Goal: Transaction & Acquisition: Subscribe to service/newsletter

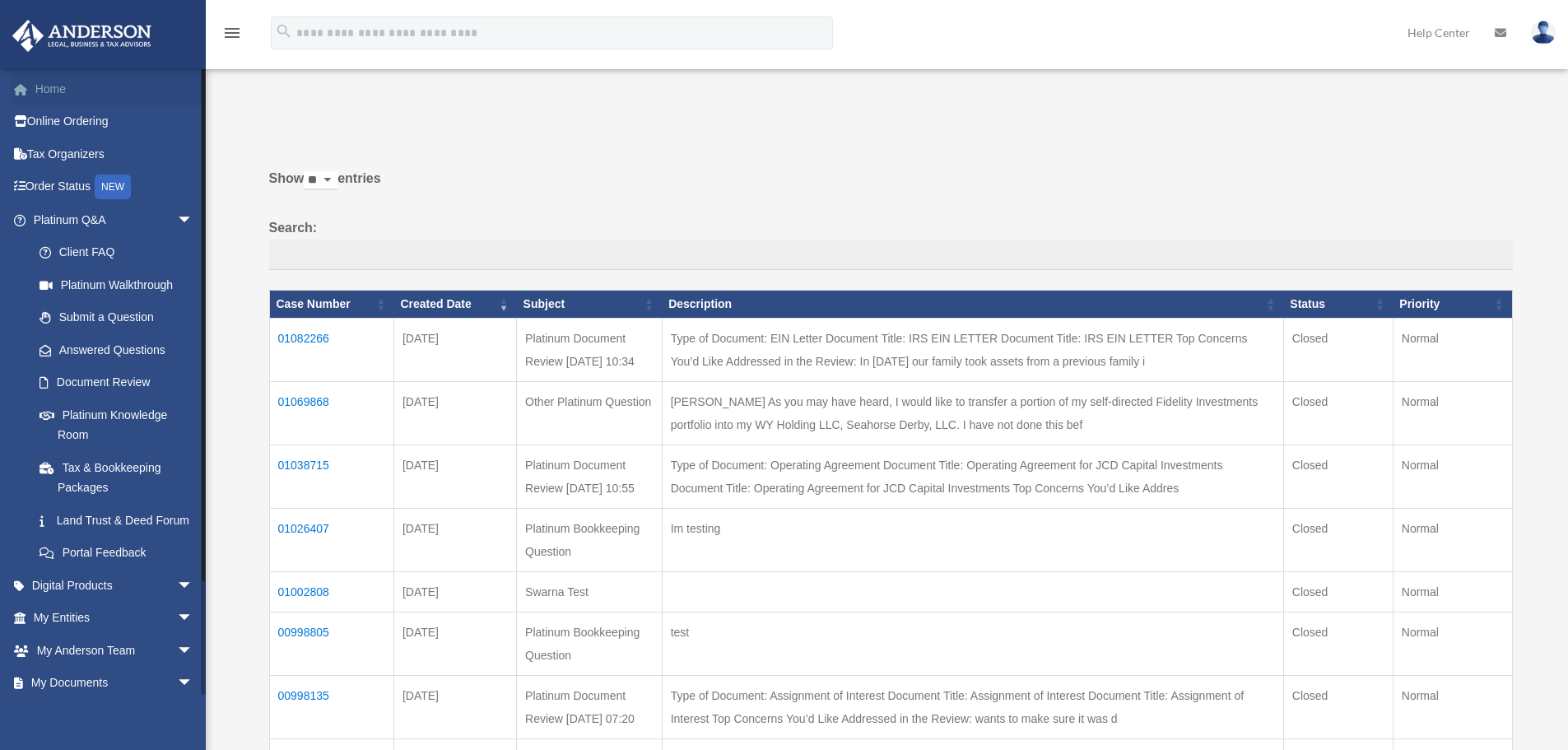
click at [50, 93] on link "Home" at bounding box center [115, 89] width 206 height 32
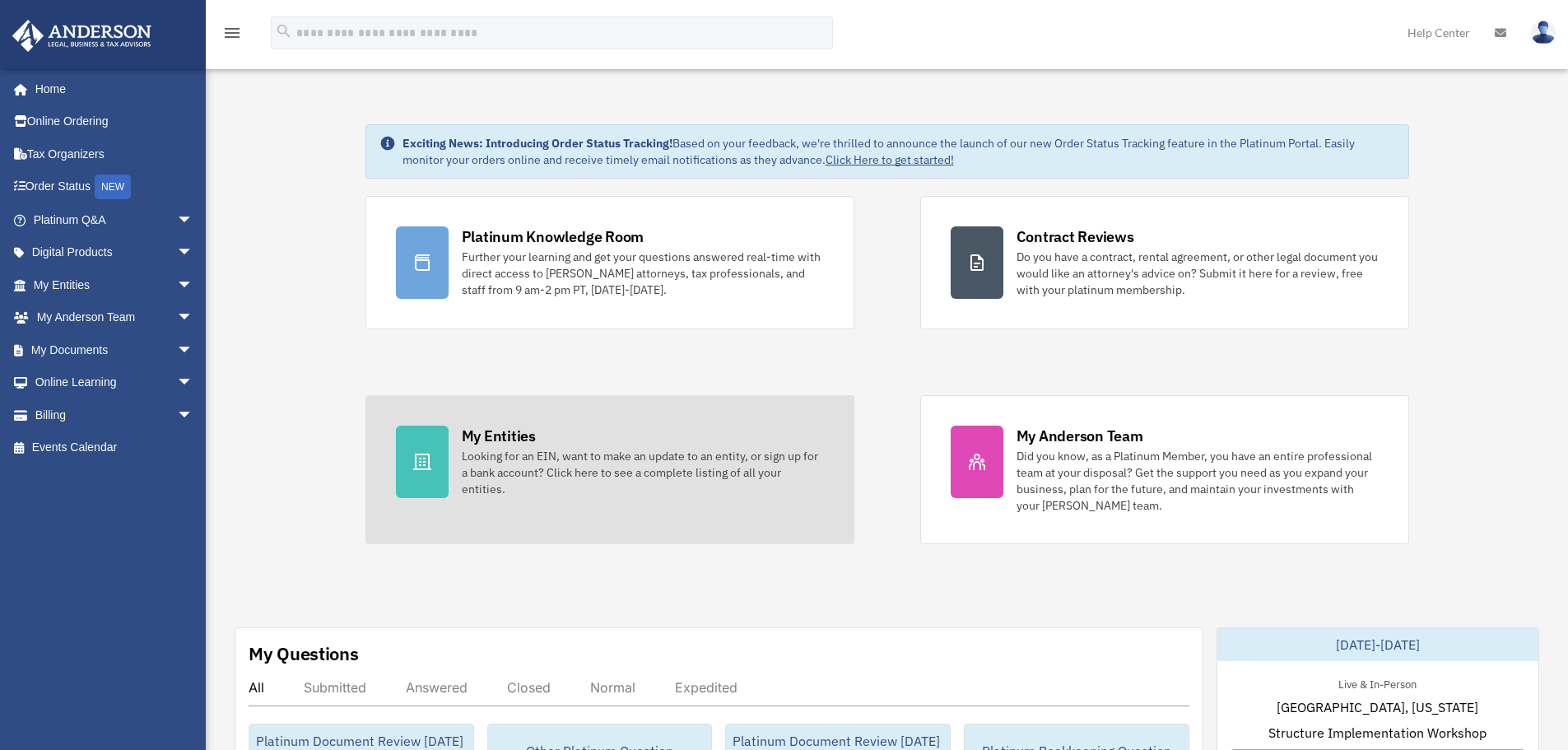
click at [500, 474] on div "Looking for an EIN, want to make an update to an entity, or sign up for a bank …" at bounding box center [643, 473] width 362 height 50
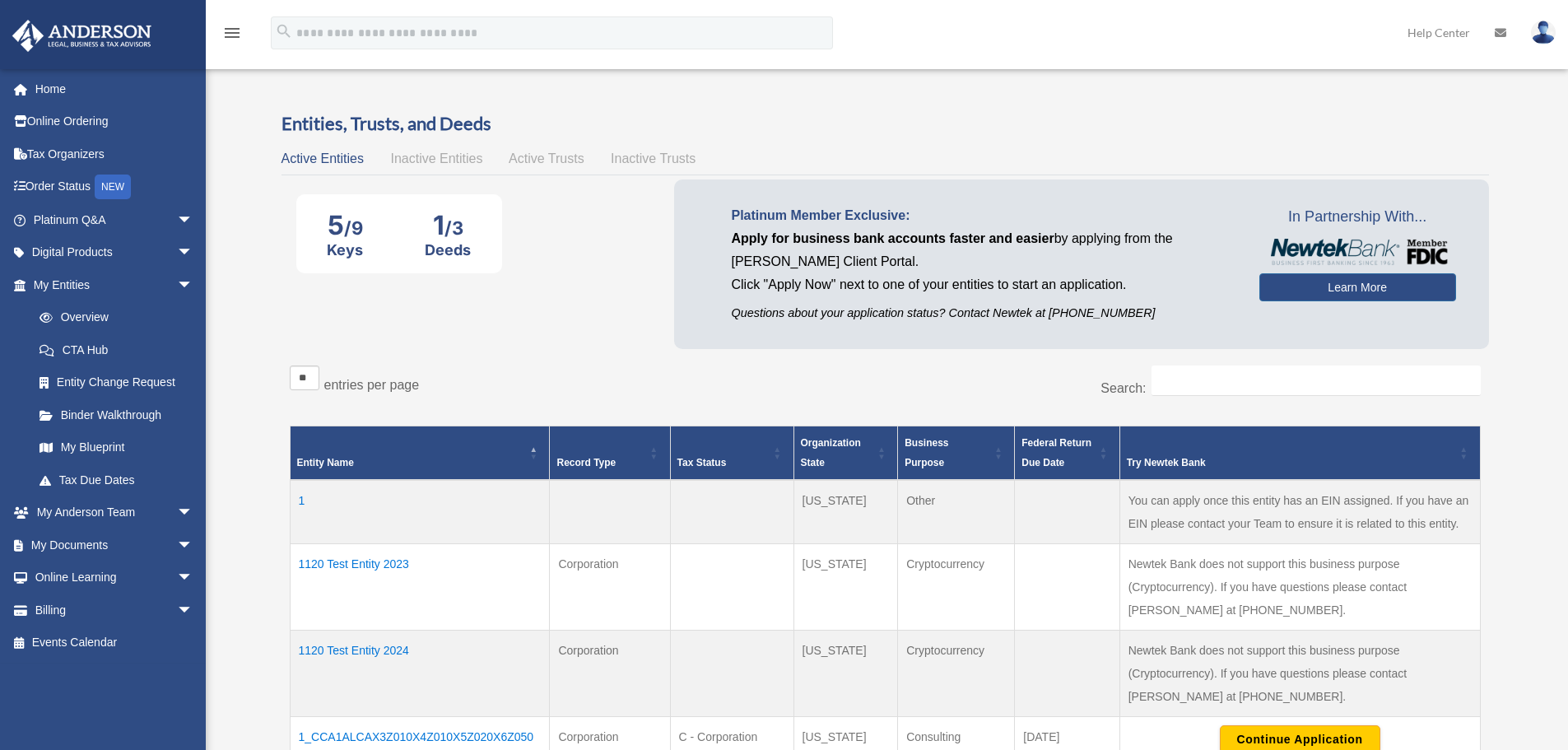
click at [888, 381] on div "Search:" at bounding box center [1183, 390] width 596 height 48
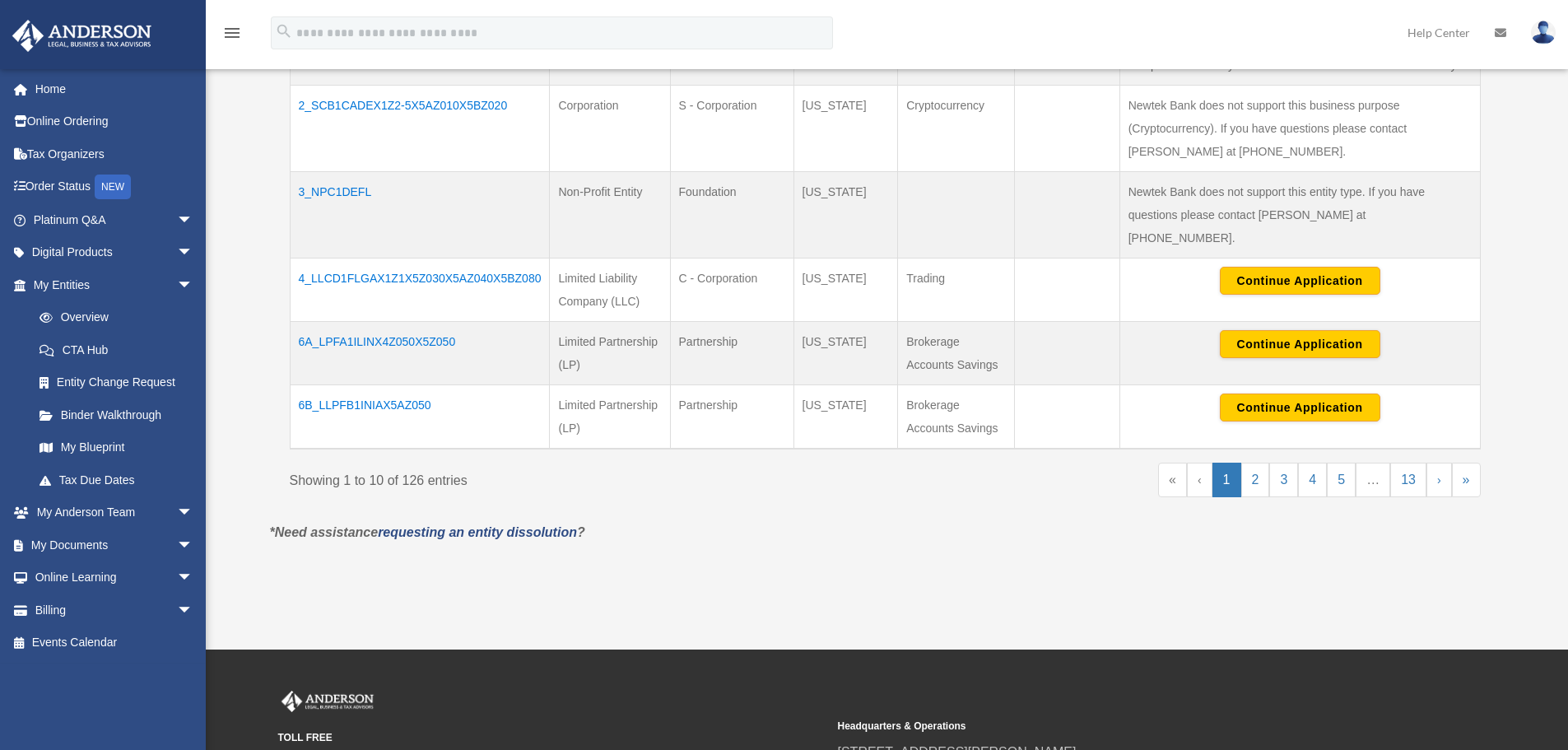
scroll to position [741, 0]
click at [1405, 468] on link "13" at bounding box center [1409, 480] width 36 height 34
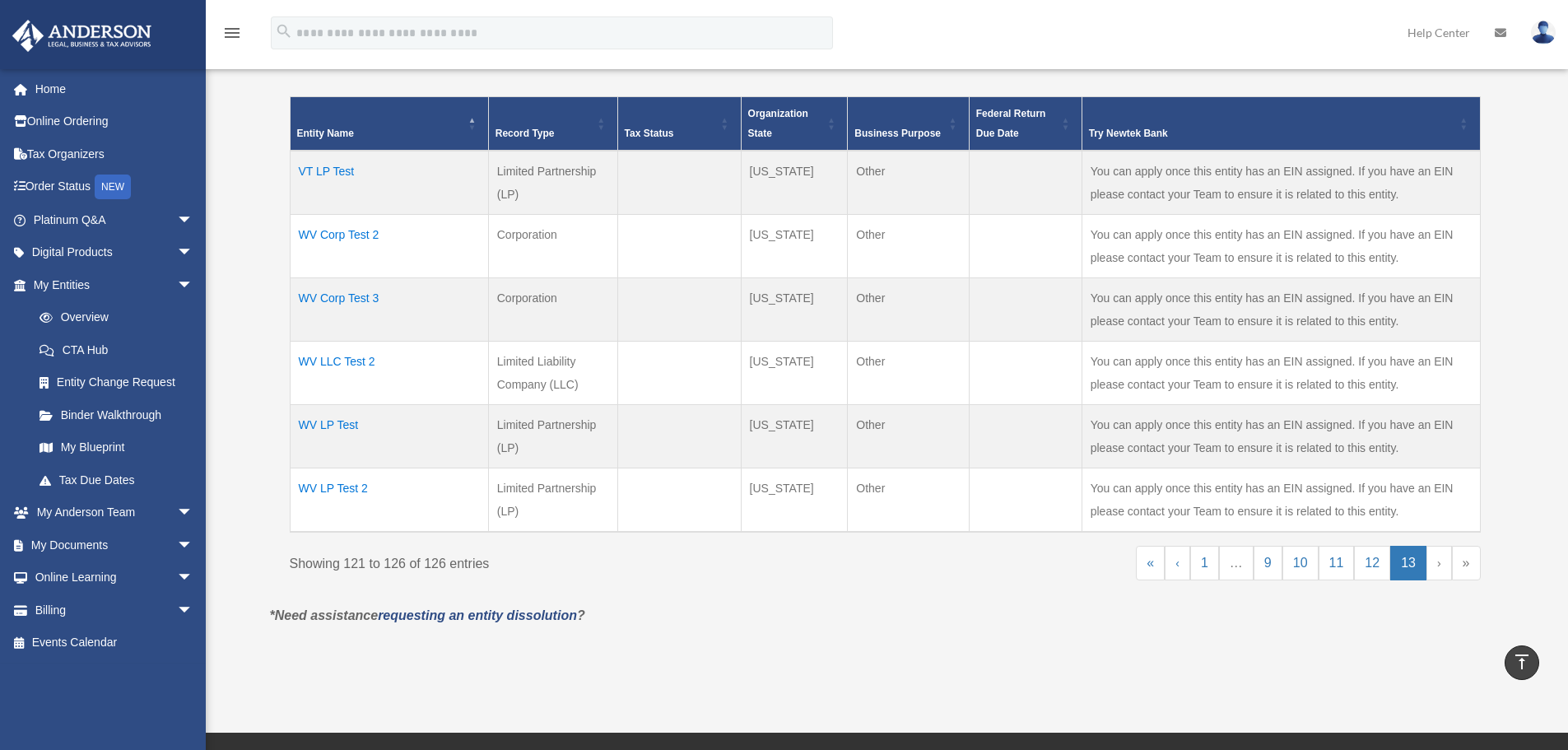
scroll to position [291, 0]
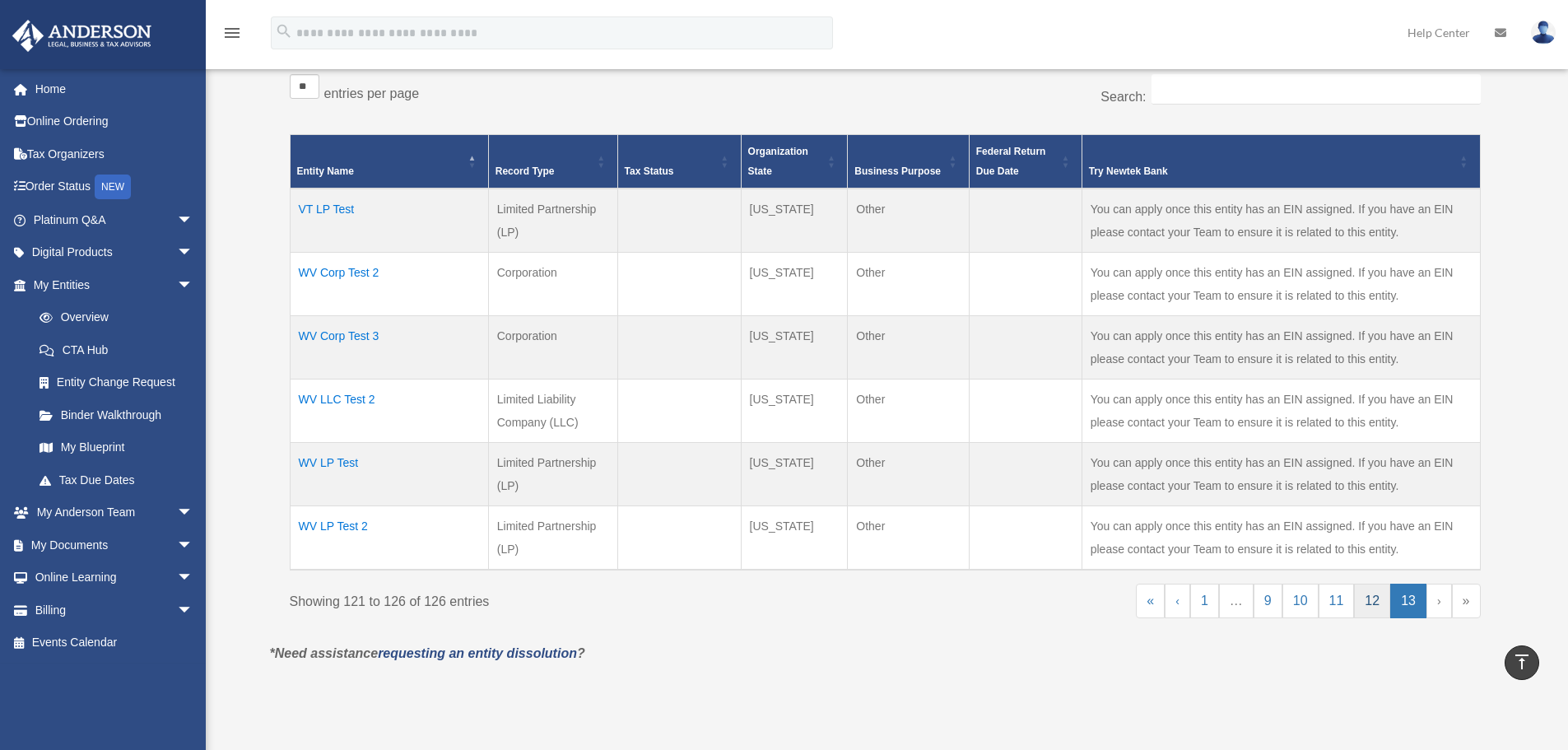
click at [1368, 599] on link "12" at bounding box center [1372, 601] width 36 height 34
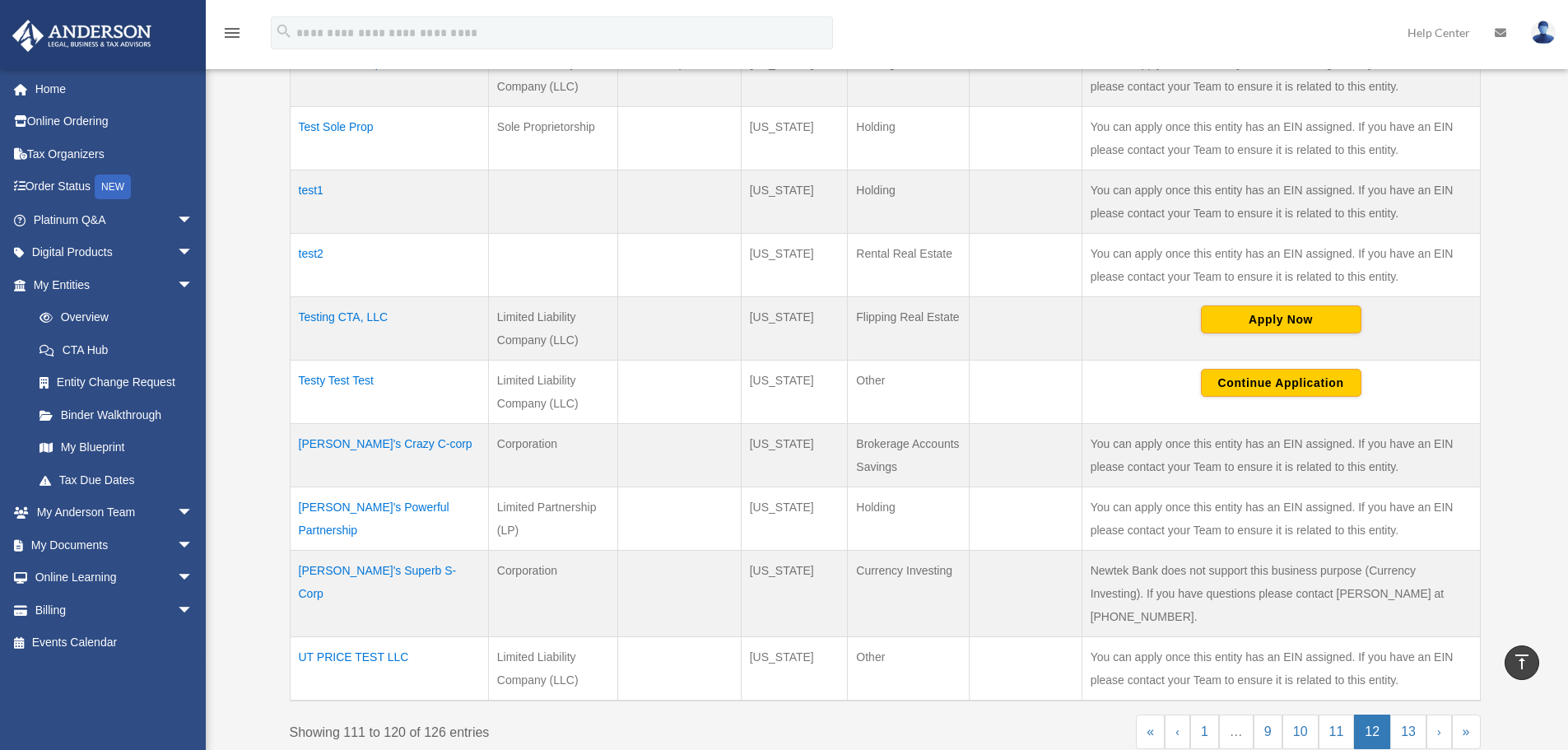
scroll to position [525, 0]
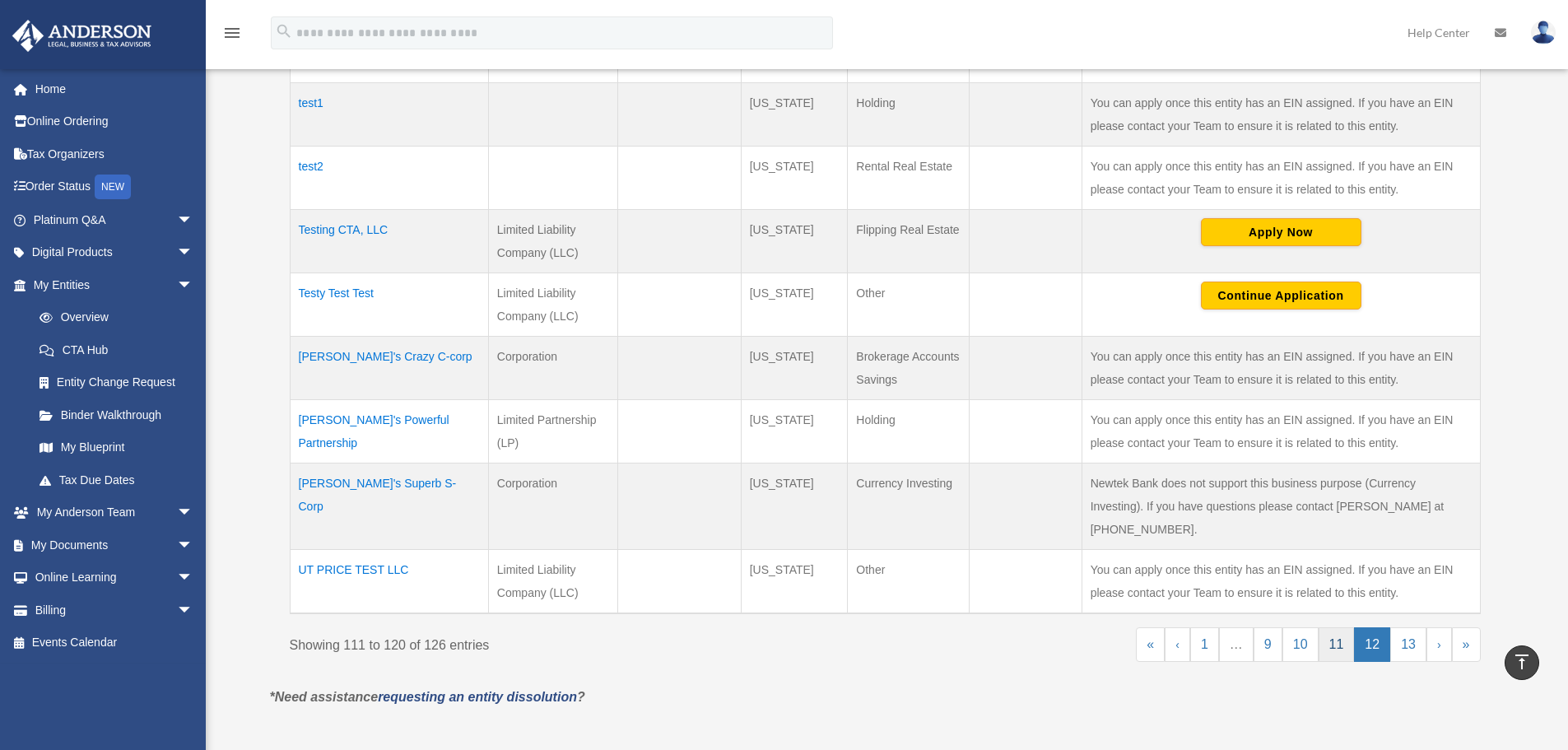
click at [1328, 628] on link "11" at bounding box center [1337, 645] width 36 height 34
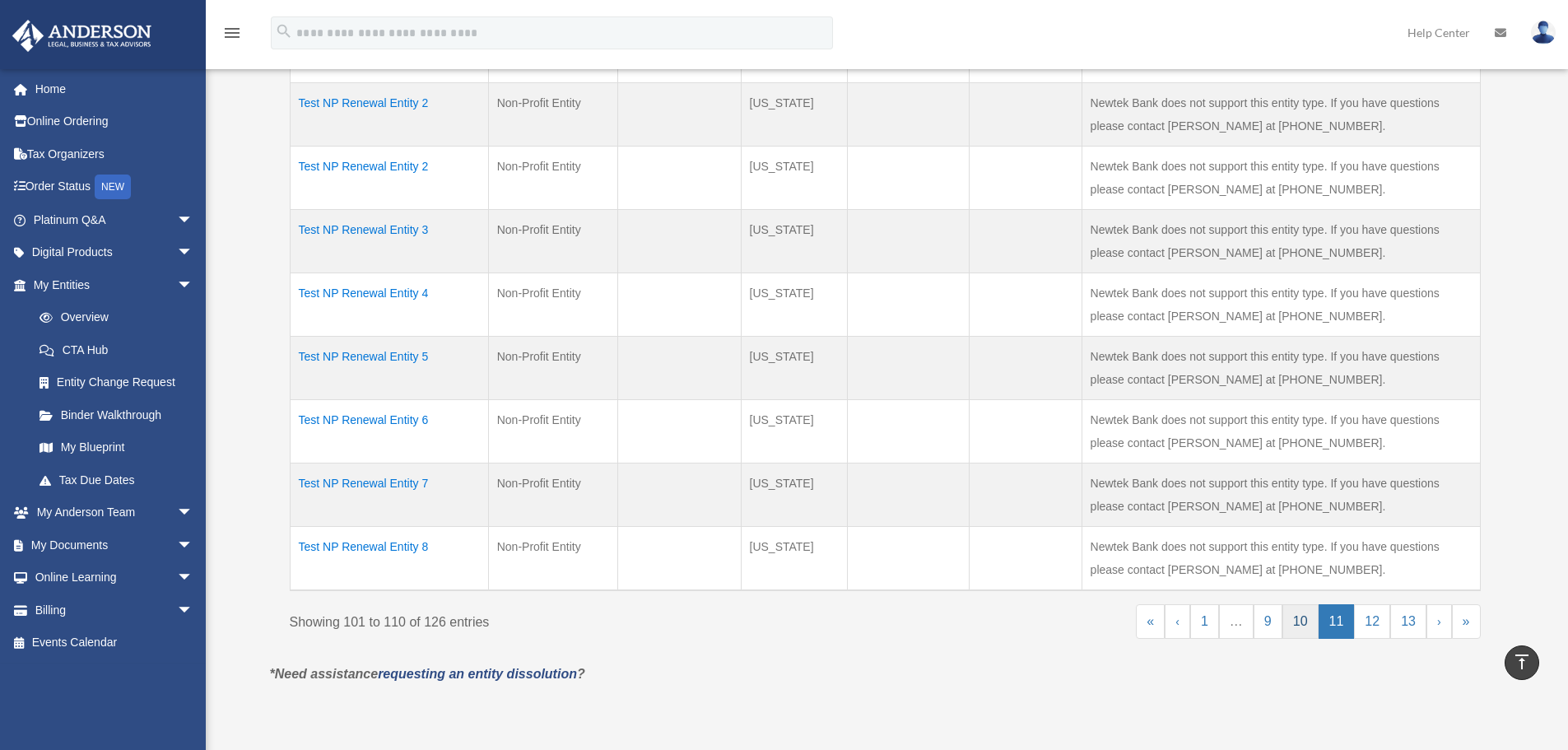
click at [1290, 621] on link "10" at bounding box center [1301, 622] width 36 height 34
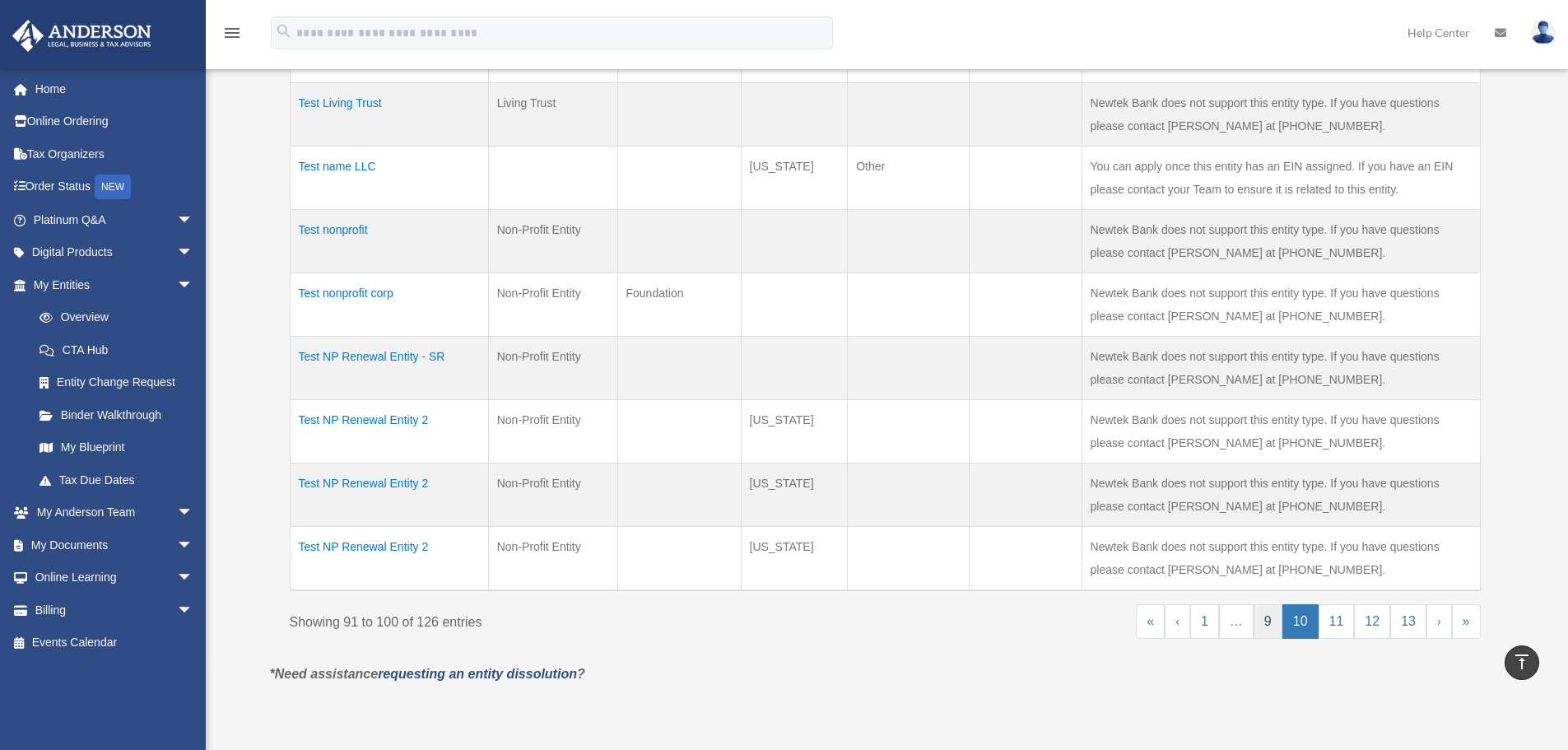
click at [1274, 628] on link "9" at bounding box center [1268, 622] width 29 height 34
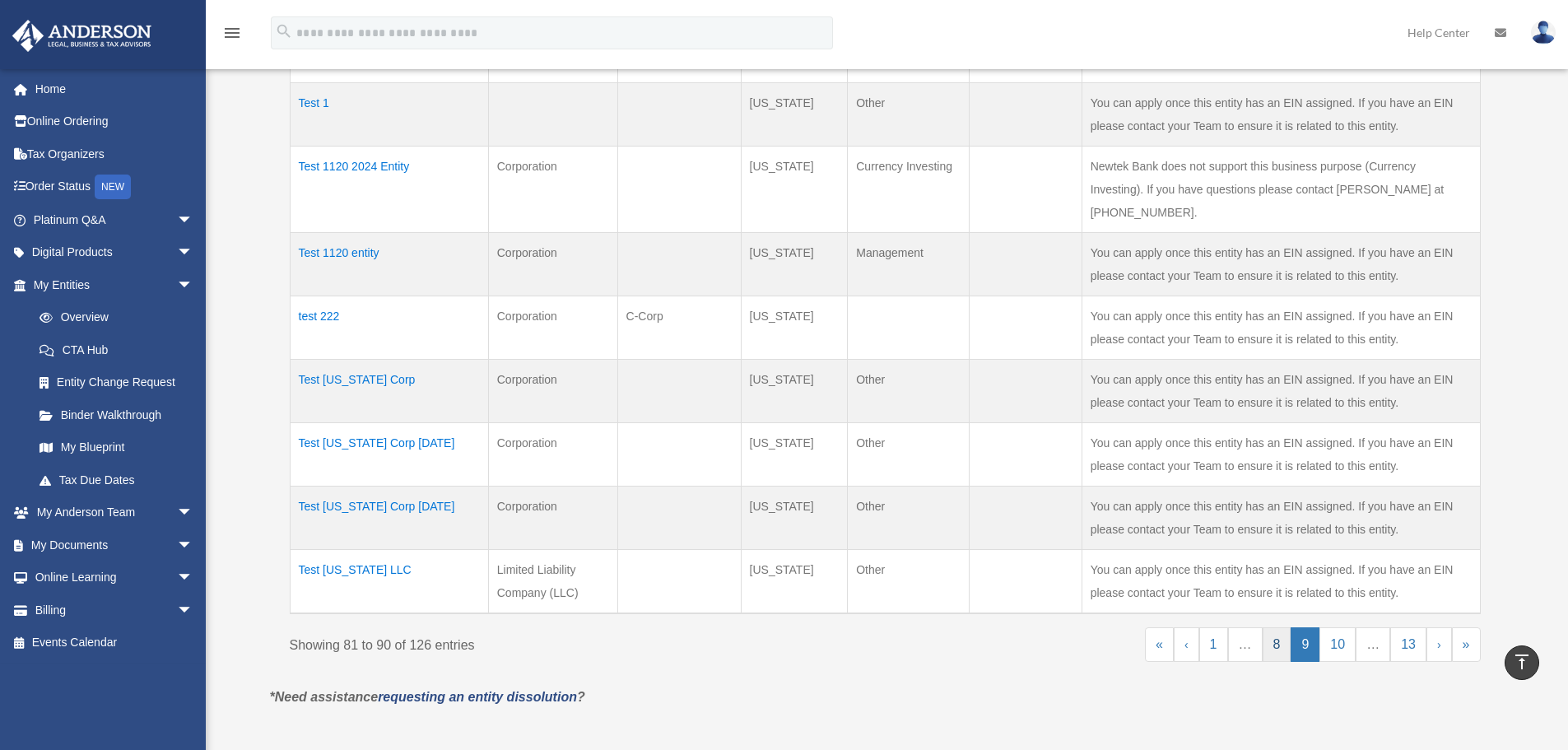
click at [1274, 628] on link "8" at bounding box center [1277, 645] width 29 height 34
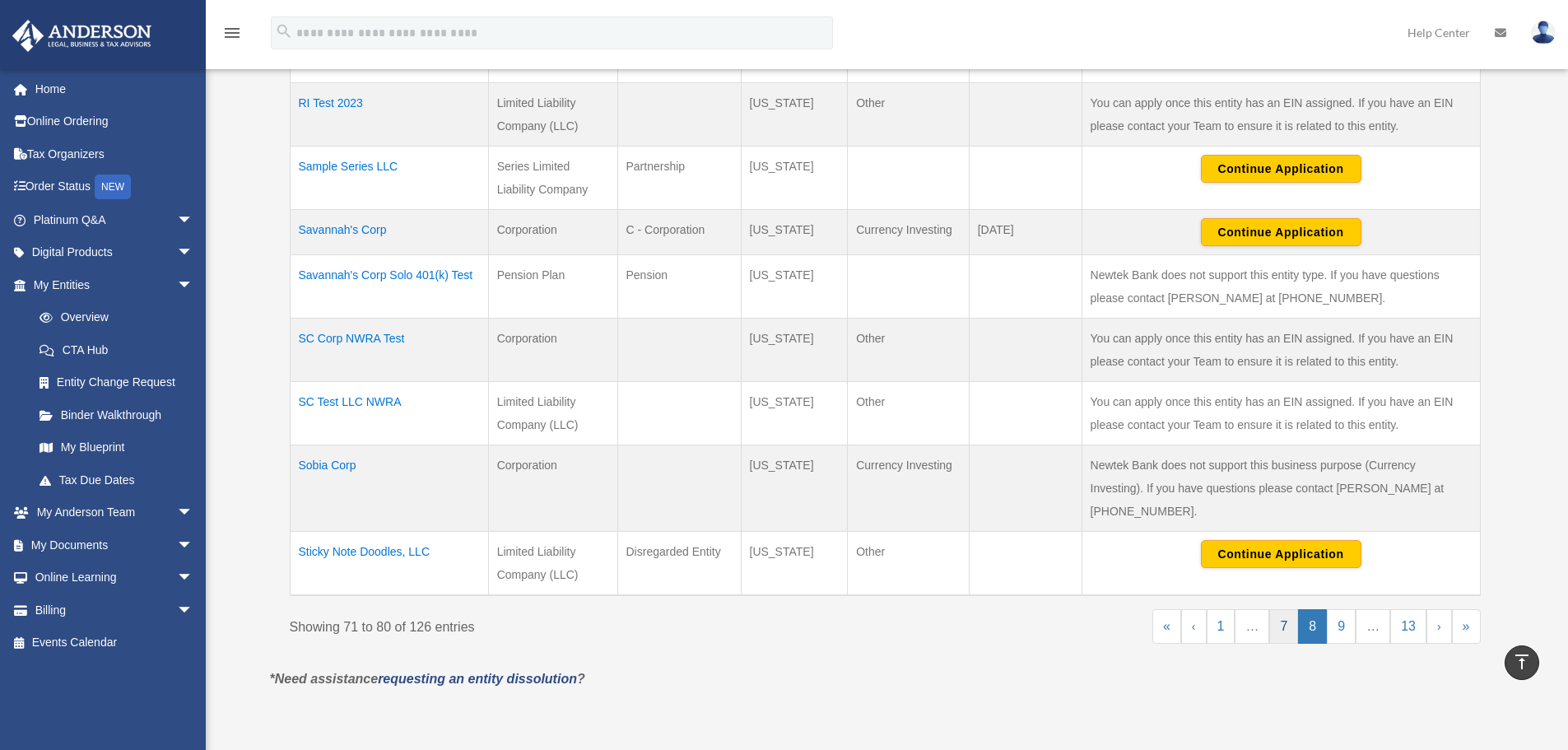
click at [1290, 610] on link "7" at bounding box center [1283, 627] width 29 height 34
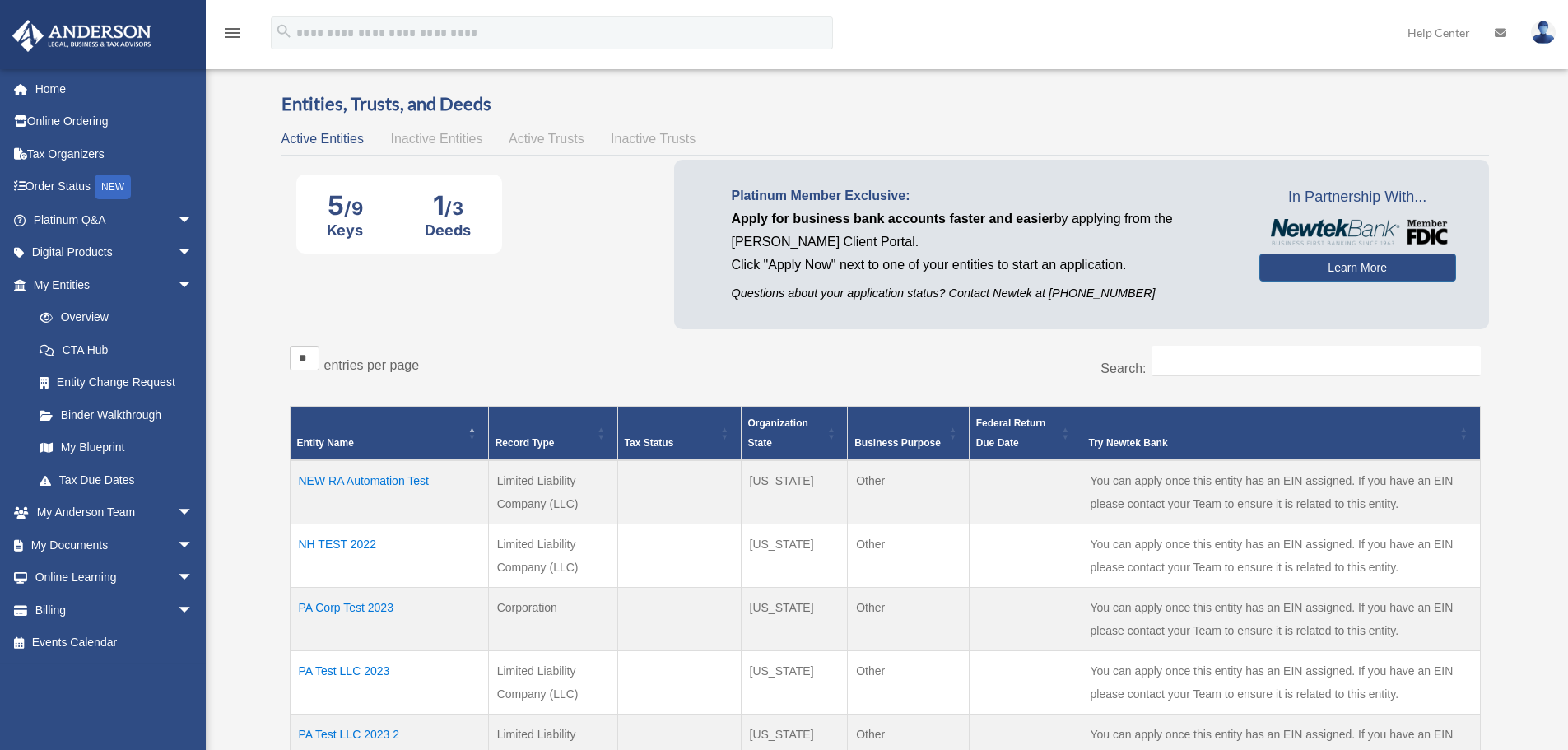
scroll to position [0, 0]
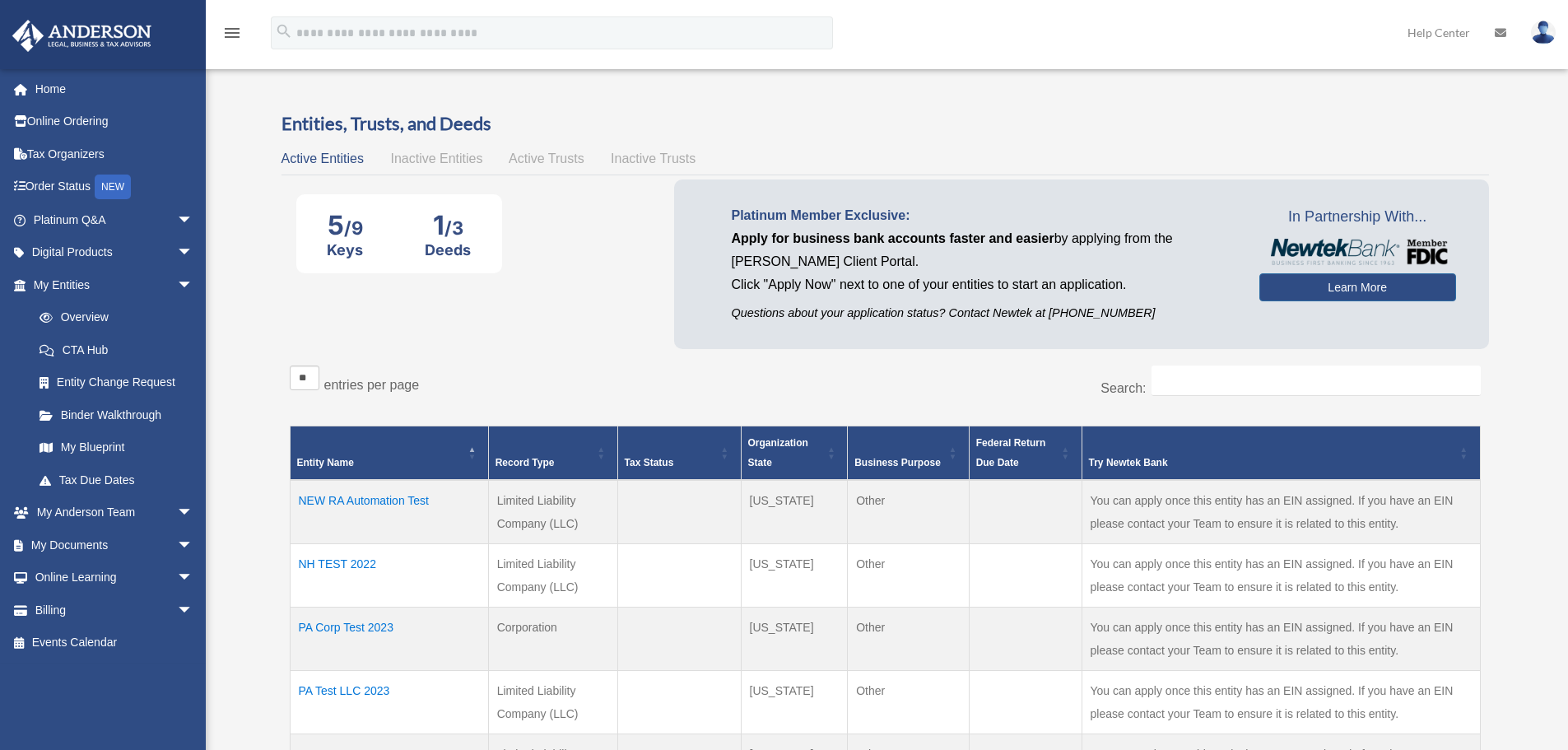
click at [430, 160] on span "Inactive Entities" at bounding box center [436, 159] width 93 height 14
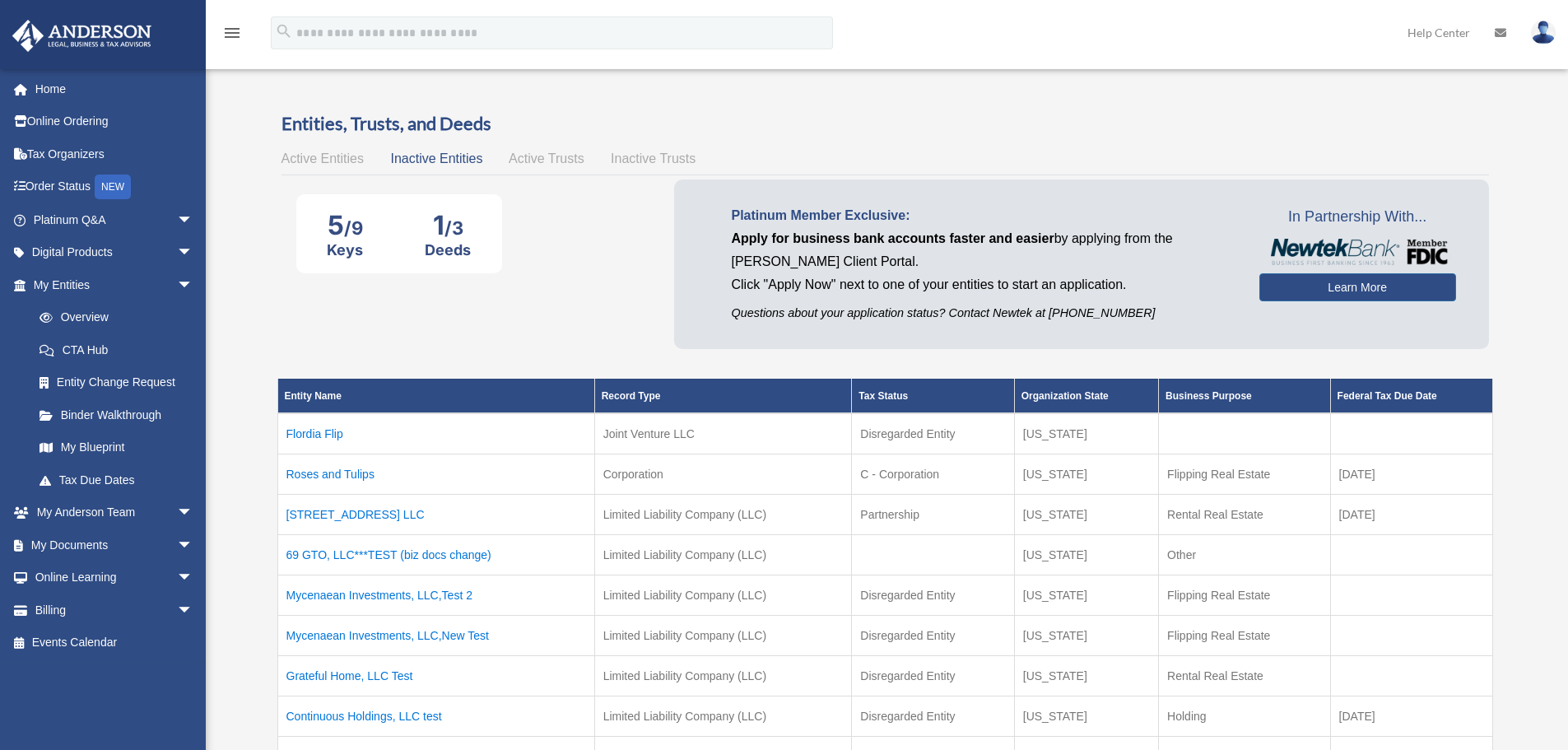
click at [527, 157] on span "Active Trusts" at bounding box center [546, 159] width 75 height 14
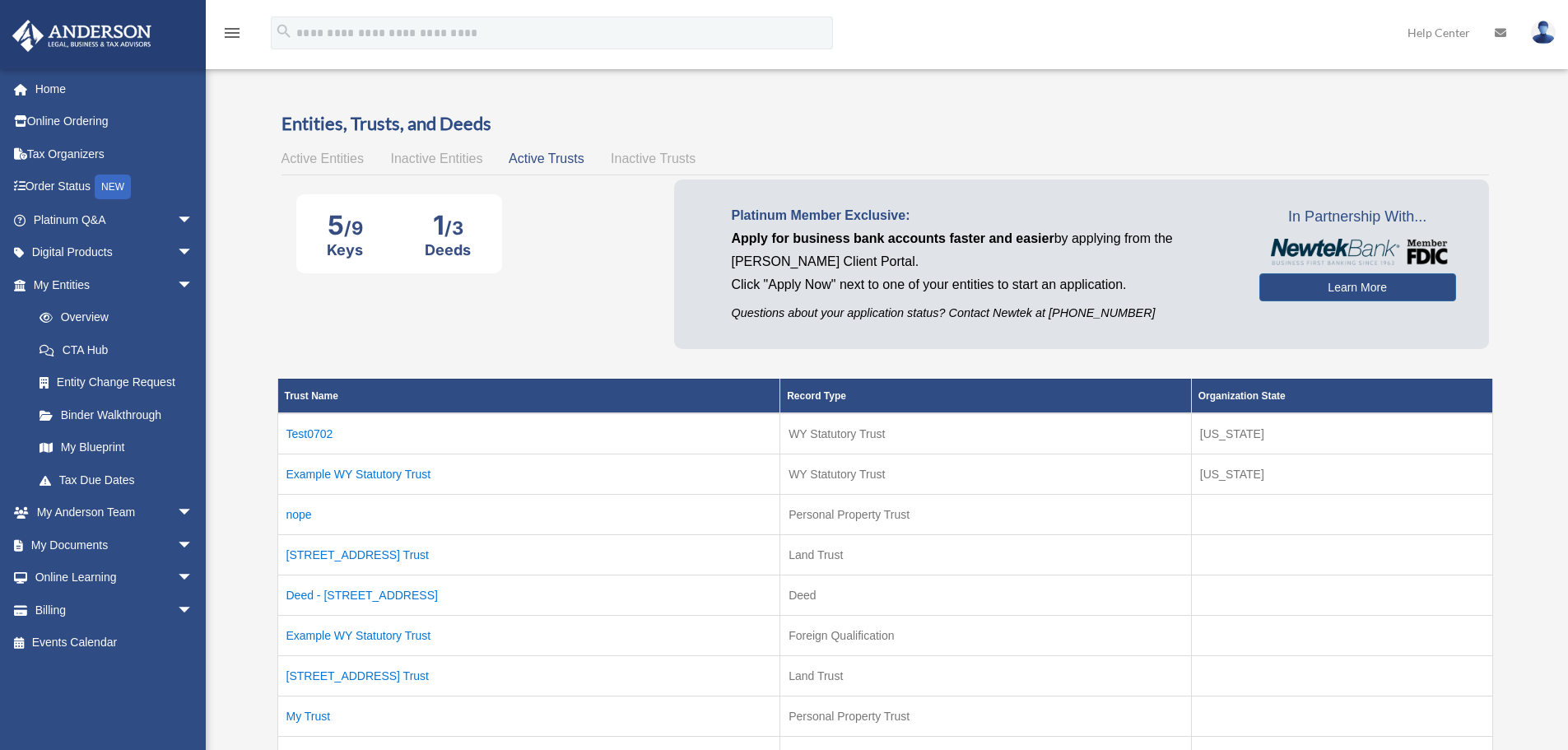
click at [651, 158] on span "Inactive Trusts" at bounding box center [653, 159] width 85 height 14
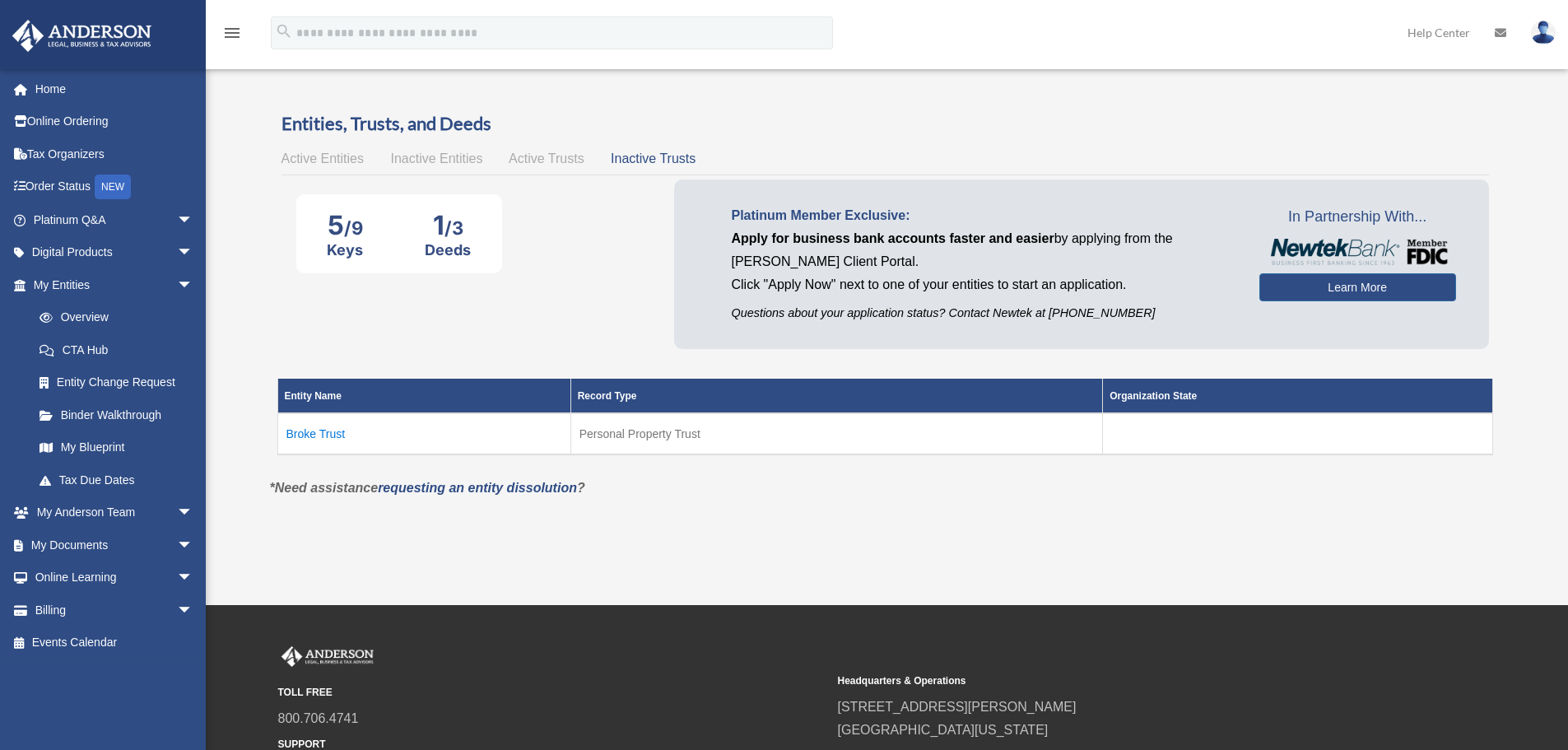
click at [328, 153] on span "Active Entities" at bounding box center [323, 159] width 82 height 14
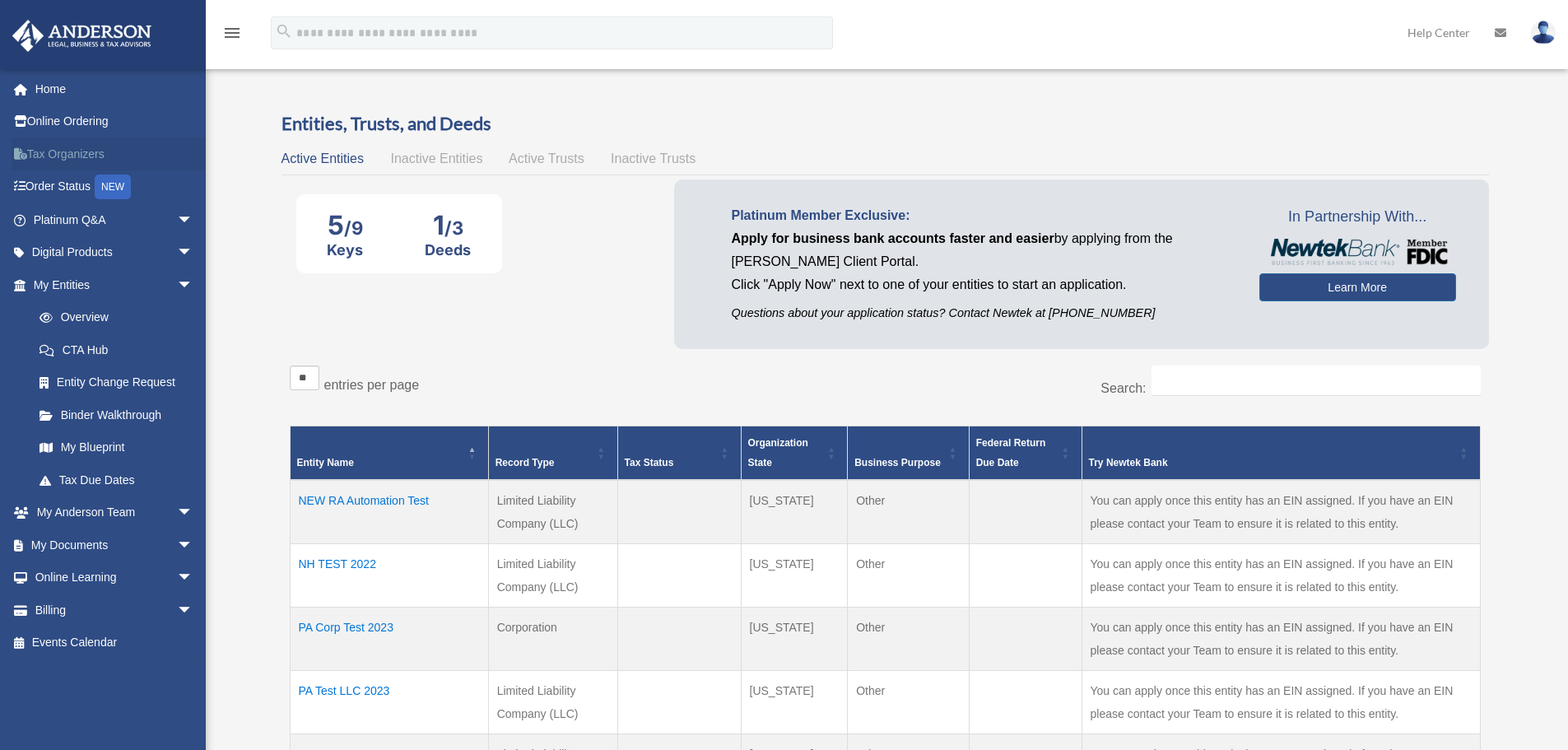
click at [60, 151] on link "Tax Organizers" at bounding box center [115, 154] width 206 height 32
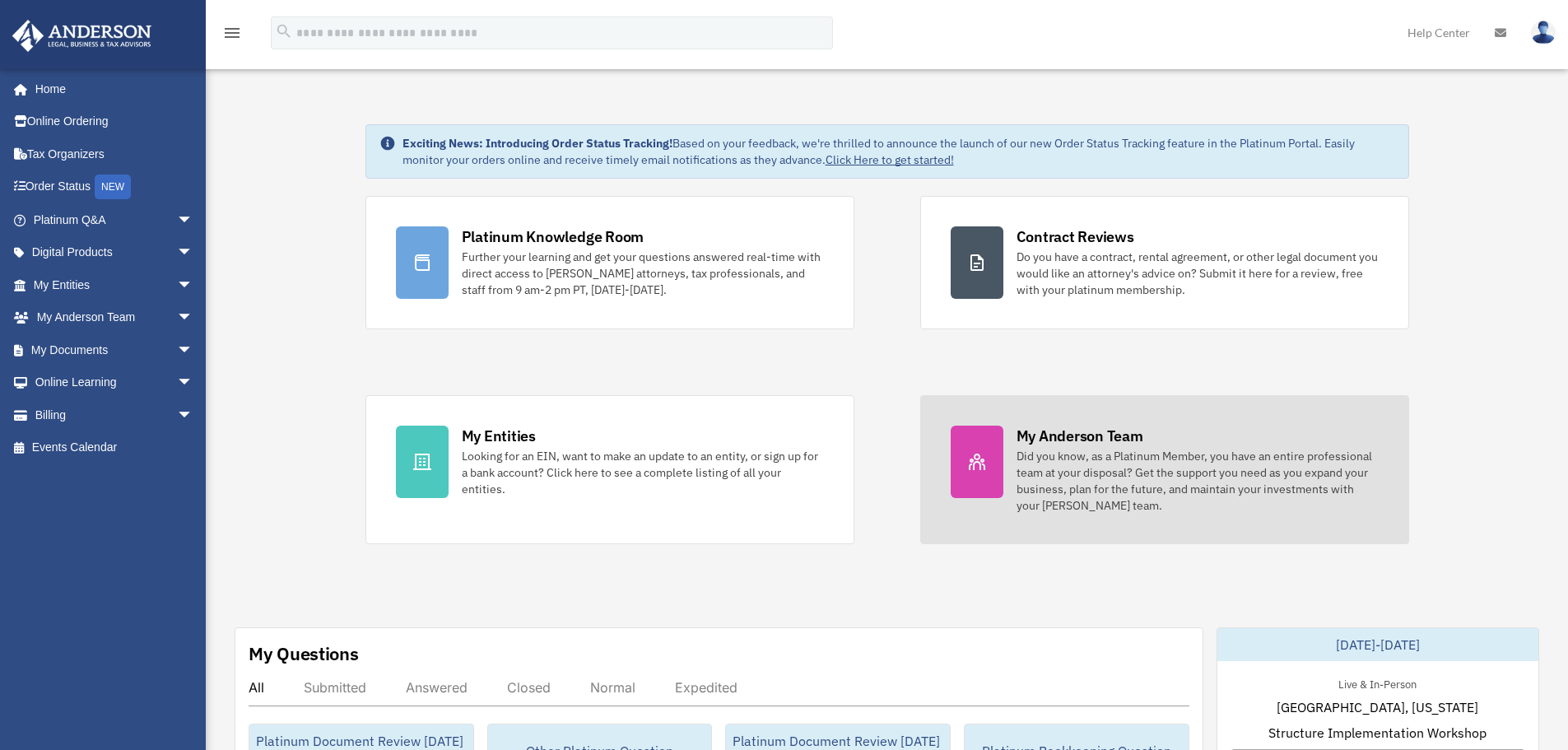
click at [1100, 422] on link "My [PERSON_NAME] Team Did you know, as a Platinum Member, you have an entire pr…" at bounding box center [1165, 470] width 489 height 149
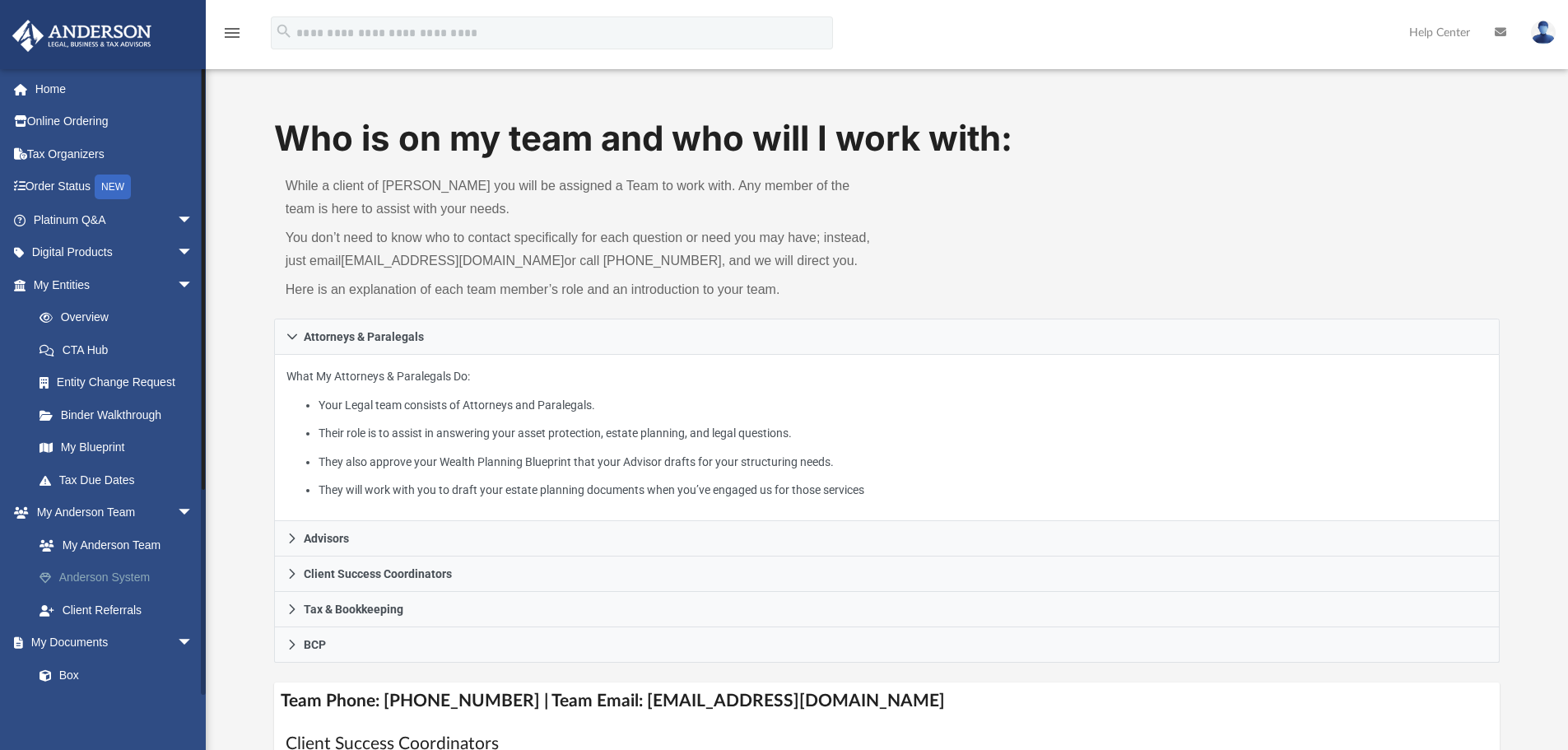
click at [89, 570] on link "Anderson System" at bounding box center [120, 578] width 195 height 32
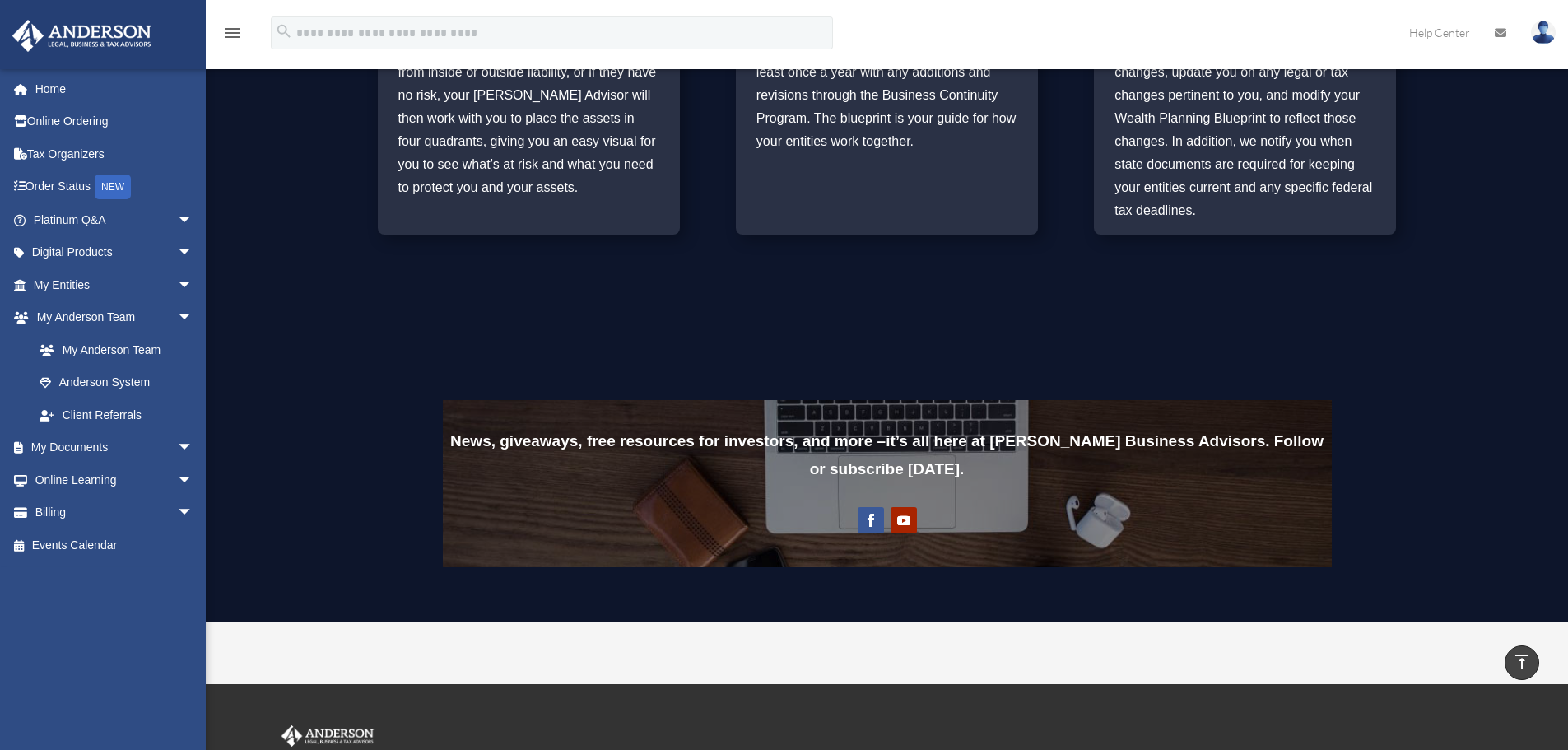
scroll to position [1070, 0]
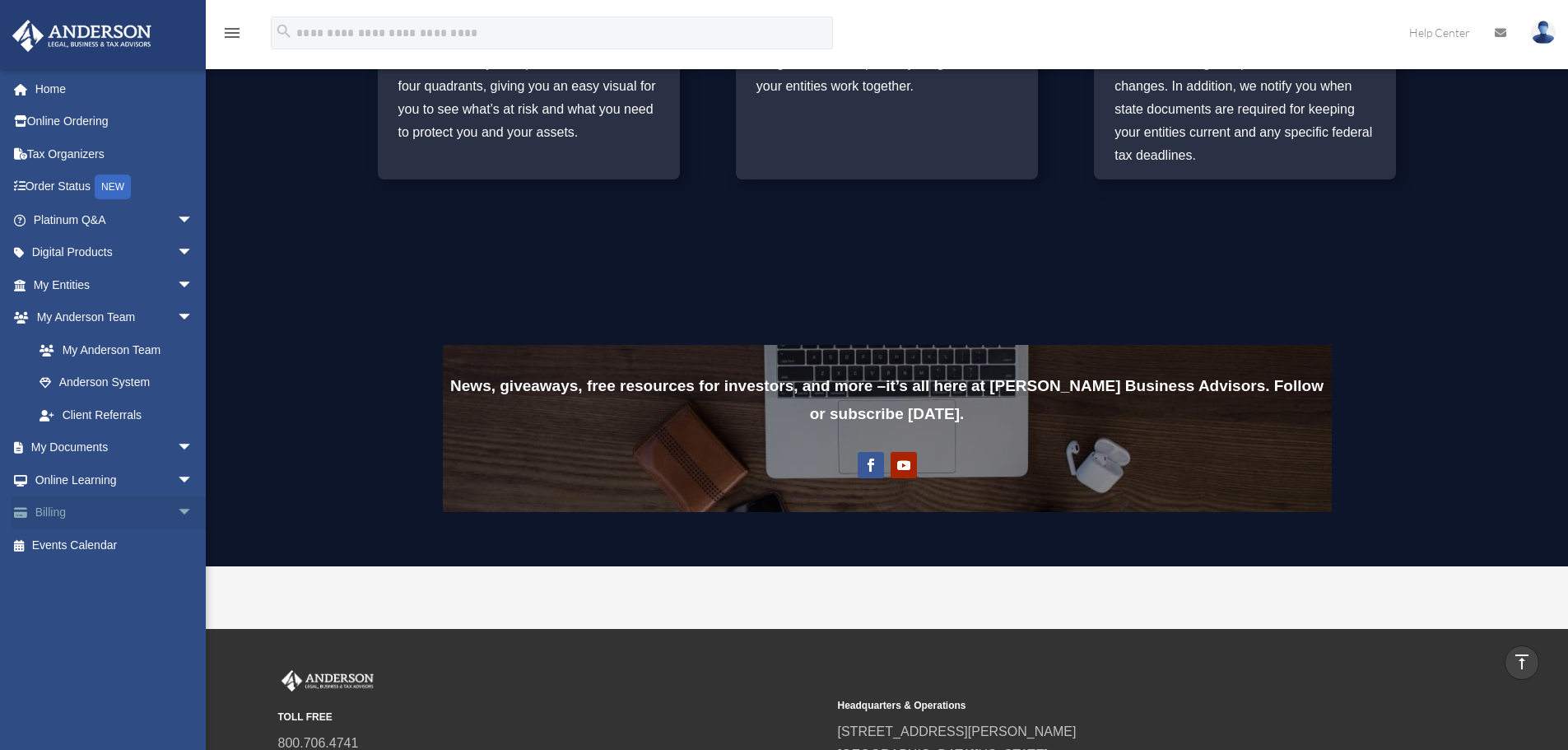
click at [84, 525] on link "Billing arrow_drop_down" at bounding box center [115, 513] width 206 height 32
click at [177, 512] on span "arrow_drop_down" at bounding box center [193, 513] width 32 height 33
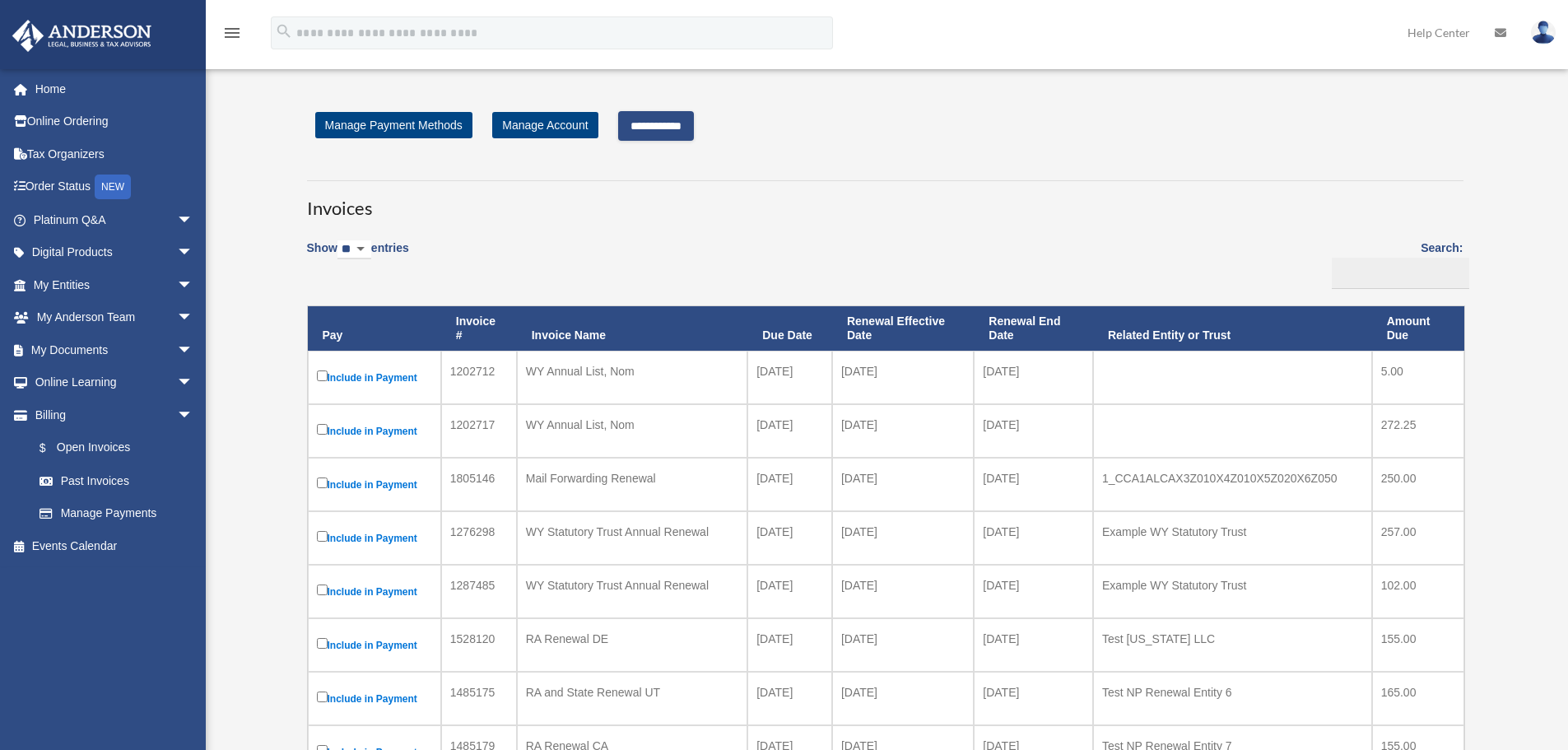
click at [328, 374] on label "Include in Payment" at bounding box center [374, 377] width 116 height 21
click at [38, 84] on link "Home" at bounding box center [115, 89] width 206 height 32
